Goal: Find specific page/section: Find specific page/section

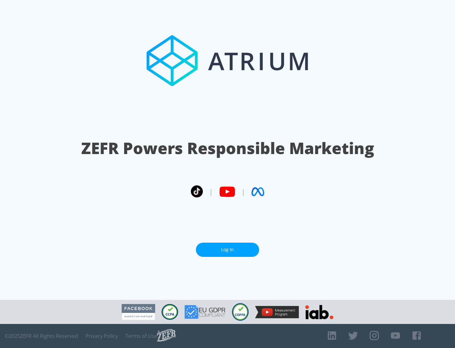
click at [228, 247] on link "Log In" at bounding box center [227, 250] width 63 height 14
